Goal: Find contact information: Find contact information

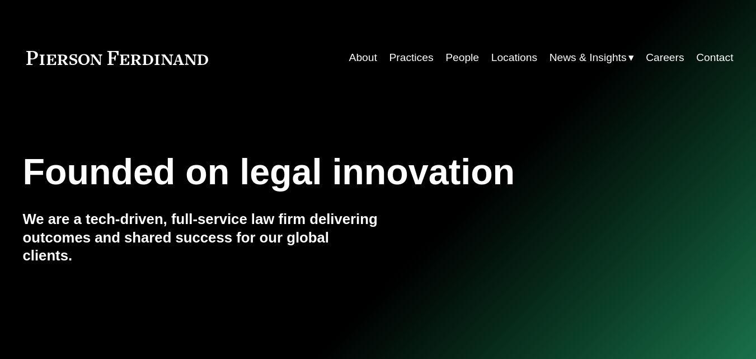
click at [715, 60] on link "Contact" at bounding box center [714, 57] width 37 height 21
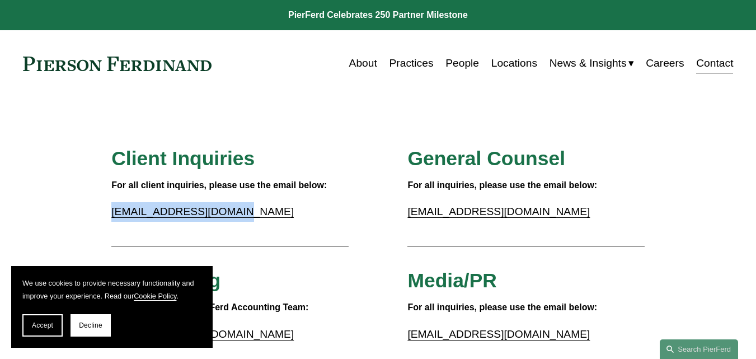
drag, startPoint x: 254, startPoint y: 213, endPoint x: 97, endPoint y: 211, distance: 157.2
copy link "[EMAIL_ADDRESS][DOMAIN_NAME]"
